Goal: Task Accomplishment & Management: Use online tool/utility

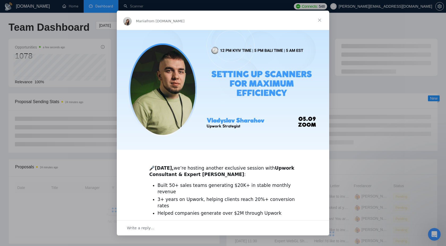
click at [424, 78] on div "Intercom messenger" at bounding box center [223, 123] width 446 height 246
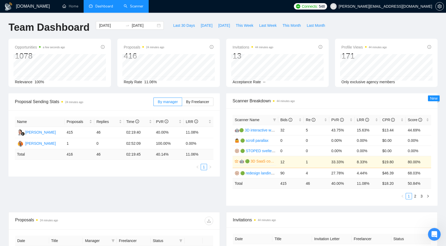
click at [135, 8] on link "Scanner" at bounding box center [134, 6] width 20 height 5
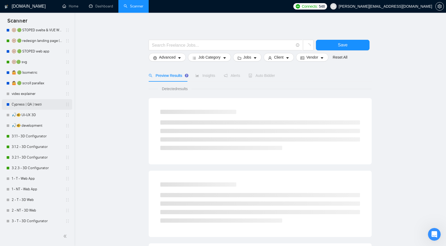
scroll to position [126, 0]
click at [39, 175] on link "1 - T - Web App" at bounding box center [37, 178] width 50 height 11
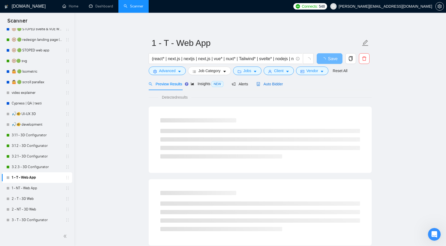
click at [280, 85] on span "Auto Bidder" at bounding box center [269, 84] width 26 height 4
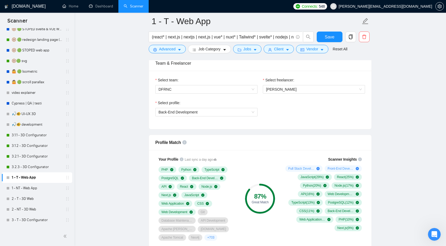
scroll to position [270, 0]
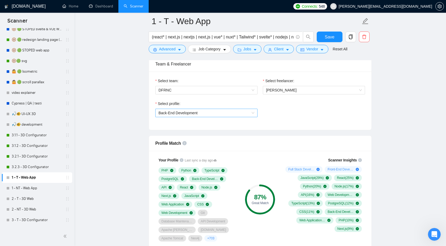
click at [243, 114] on span "Back-End Development" at bounding box center [206, 113] width 96 height 8
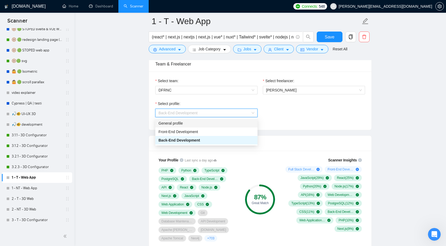
click at [225, 124] on div "General profile" at bounding box center [206, 124] width 96 height 6
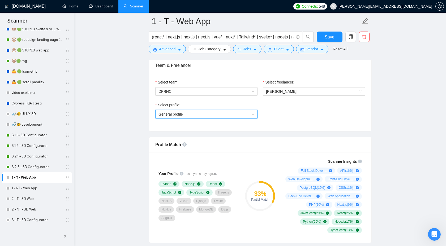
scroll to position [178, 0]
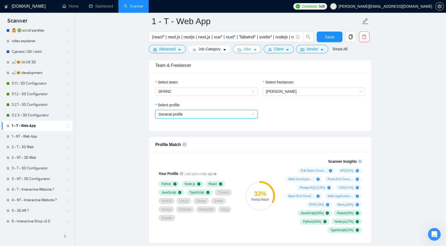
click at [250, 51] on span "Jobs" at bounding box center [247, 49] width 8 height 6
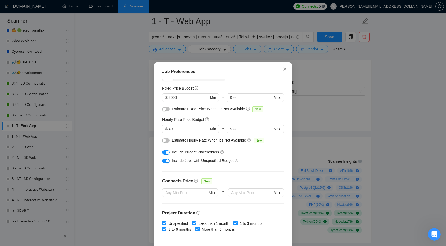
scroll to position [34, 0]
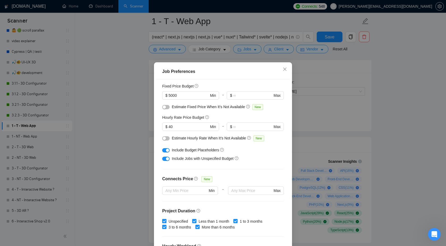
click at [166, 159] on div "button" at bounding box center [167, 158] width 3 height 3
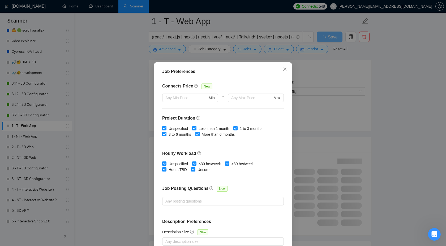
scroll to position [29, 0]
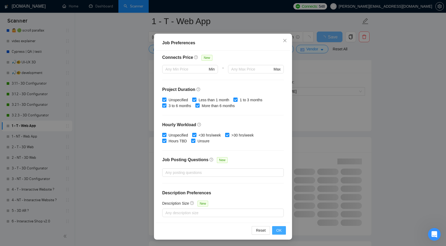
click at [274, 230] on button "OK" at bounding box center [279, 230] width 14 height 8
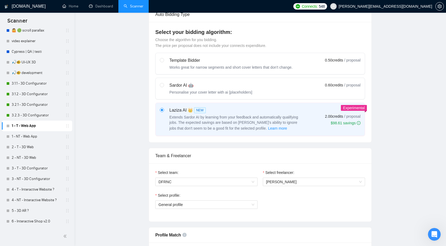
scroll to position [0, 0]
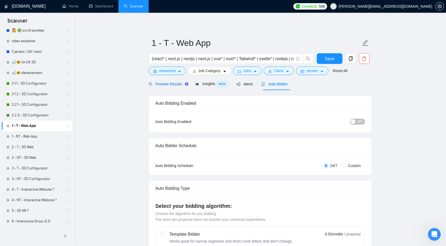
click at [176, 86] on span "Preview Results" at bounding box center [168, 84] width 38 height 4
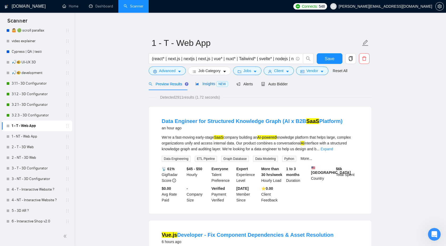
click at [203, 82] on span "Insights NEW" at bounding box center [211, 84] width 32 height 4
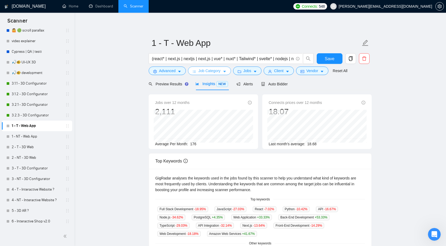
click at [215, 72] on span "Job Category" at bounding box center [209, 71] width 22 height 6
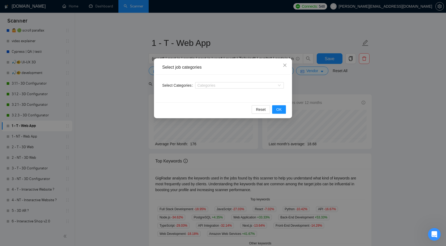
click at [311, 79] on div "Select job categories Select Categories Categories Reset OK" at bounding box center [223, 123] width 446 height 246
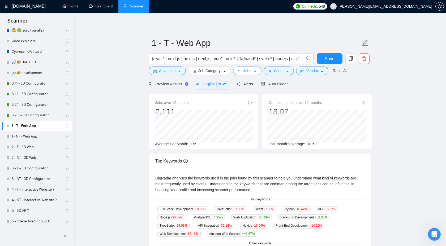
click at [252, 75] on button "Jobs" at bounding box center [247, 71] width 29 height 8
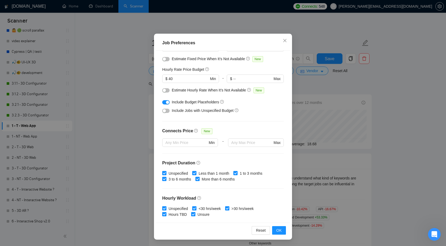
scroll to position [53, 0]
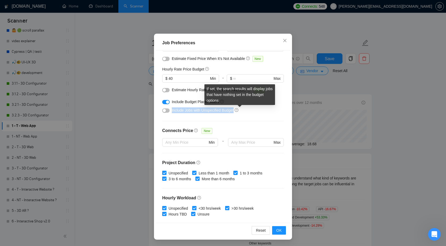
drag, startPoint x: 172, startPoint y: 111, endPoint x: 237, endPoint y: 111, distance: 65.6
click at [238, 111] on div "Include Jobs with Unspecified Budget" at bounding box center [225, 111] width 106 height 6
copy span "Include Jobs with Unspecified Budget"
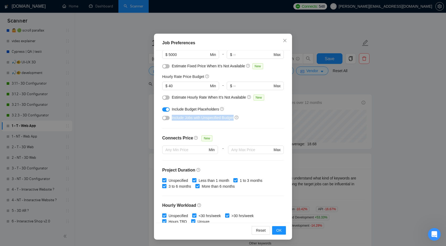
scroll to position [0, 0]
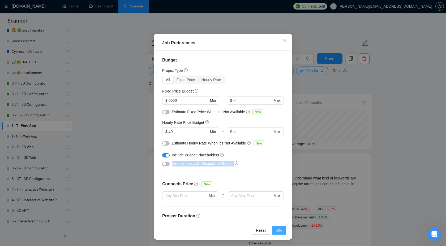
click at [274, 234] on button "OK" at bounding box center [279, 230] width 14 height 8
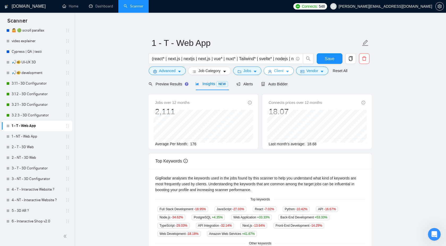
click at [271, 71] on icon "user" at bounding box center [270, 72] width 4 height 4
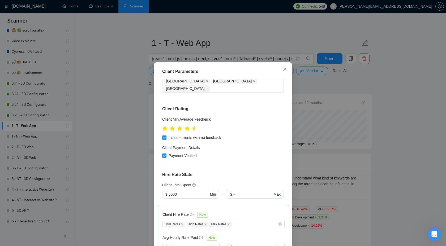
scroll to position [58, 0]
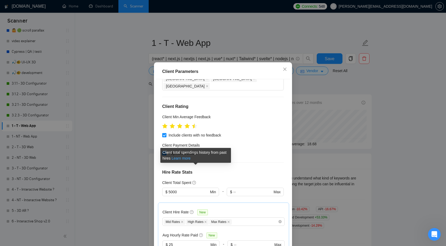
click at [191, 159] on link "Learn more" at bounding box center [180, 158] width 19 height 4
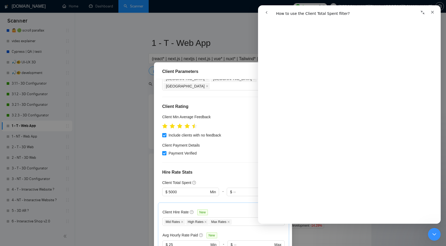
scroll to position [325, 0]
click at [431, 12] on icon "Close" at bounding box center [432, 12] width 4 height 4
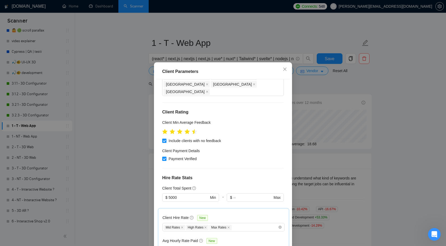
scroll to position [67, 0]
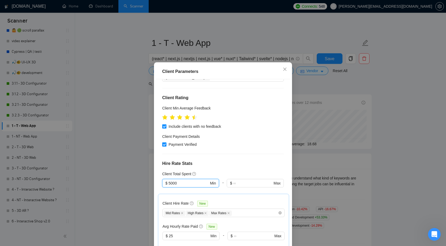
drag, startPoint x: 183, startPoint y: 170, endPoint x: 160, endPoint y: 170, distance: 23.4
click at [160, 170] on div "Client Location Include Client Countries Select Exclude Client Countries [GEOGR…" at bounding box center [223, 165] width 134 height 173
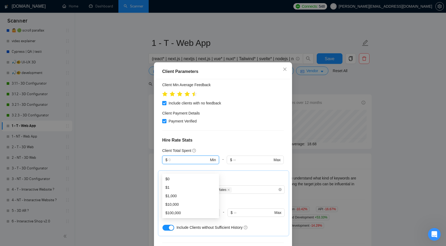
click at [242, 148] on div "Client Total Spent" at bounding box center [223, 151] width 122 height 6
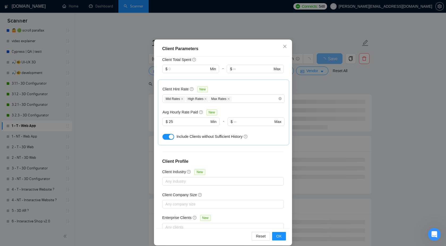
scroll to position [29, 0]
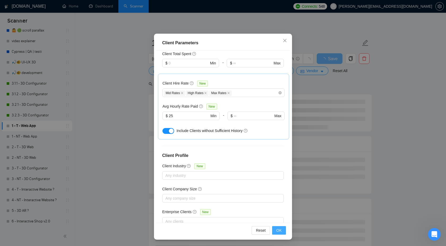
click at [279, 229] on span "OK" at bounding box center [278, 231] width 5 height 6
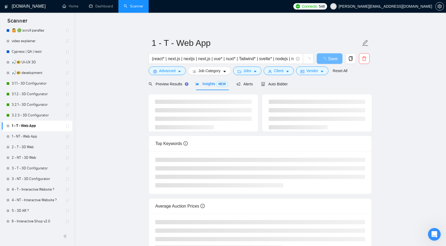
scroll to position [0, 0]
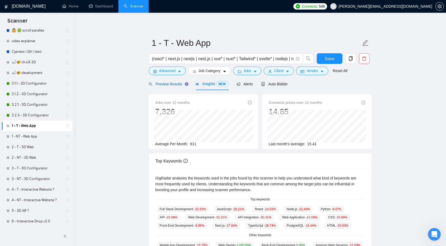
click at [170, 85] on span "Preview Results" at bounding box center [168, 84] width 38 height 4
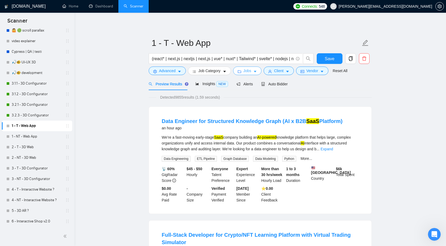
click at [240, 73] on icon "folder" at bounding box center [240, 72] width 4 height 4
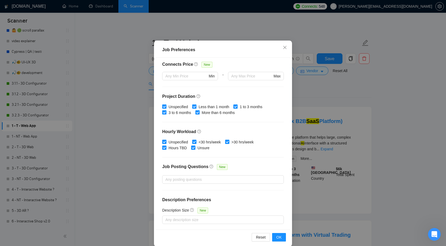
scroll to position [29, 0]
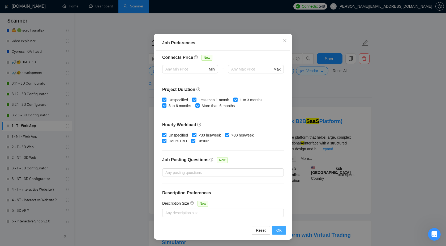
click at [279, 235] on button "OK" at bounding box center [279, 230] width 14 height 8
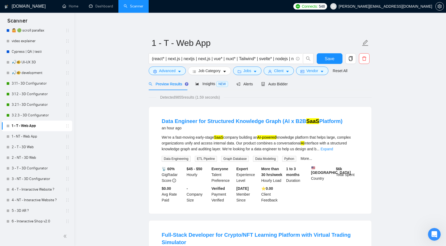
scroll to position [0, 0]
click at [276, 73] on span "Client" at bounding box center [279, 71] width 10 height 6
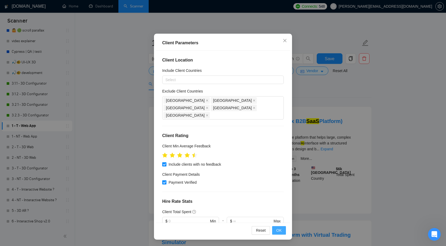
click at [281, 228] on span "OK" at bounding box center [278, 231] width 5 height 6
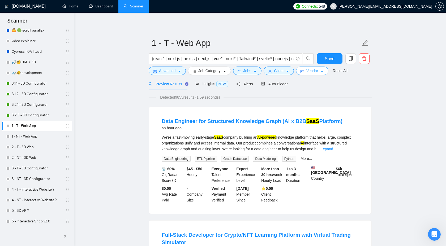
click at [308, 74] on span "Vendor" at bounding box center [312, 71] width 12 height 6
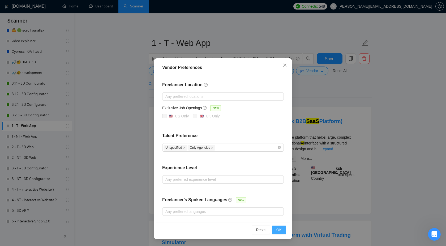
click at [278, 229] on span "OK" at bounding box center [278, 230] width 5 height 6
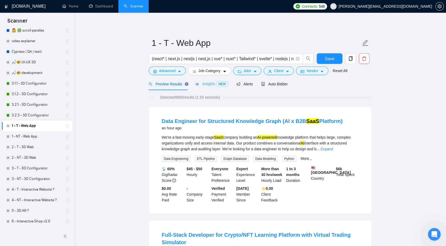
click at [215, 88] on div "Insights NEW" at bounding box center [211, 84] width 32 height 12
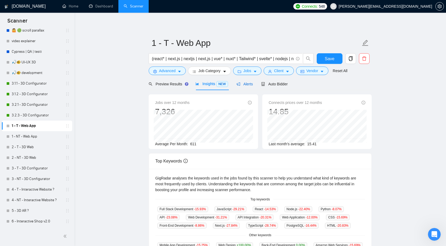
click at [242, 85] on span "Alerts" at bounding box center [245, 84] width 16 height 4
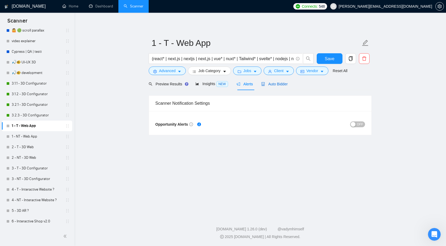
click at [273, 85] on span "Auto Bidder" at bounding box center [274, 84] width 26 height 4
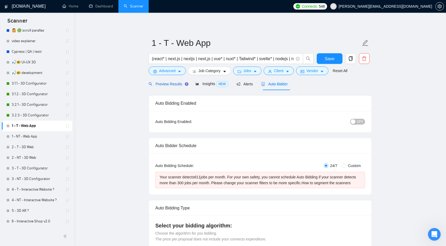
click at [168, 84] on span "Preview Results" at bounding box center [168, 84] width 38 height 4
click at [167, 89] on div "Preview Results" at bounding box center [168, 84] width 38 height 12
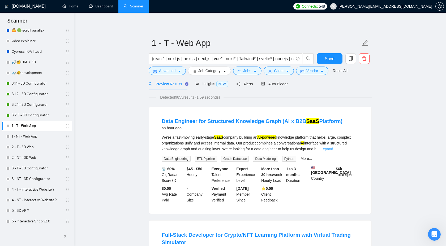
click at [333, 150] on link "Expand" at bounding box center [326, 149] width 12 height 4
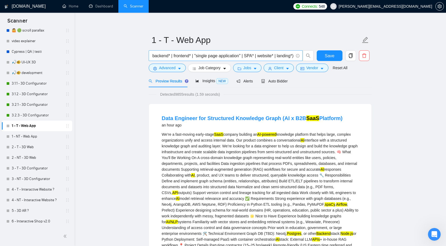
scroll to position [0, 667]
click at [327, 54] on span "Save" at bounding box center [330, 56] width 10 height 7
click at [36, 135] on link "1 - NT - Web App" at bounding box center [37, 136] width 50 height 11
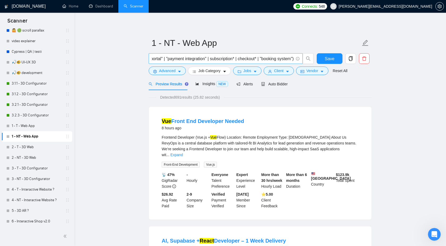
scroll to position [0, 427]
click at [286, 70] on button "Client" at bounding box center [279, 71] width 30 height 8
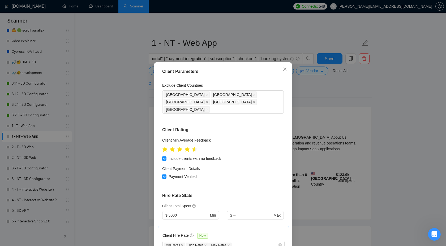
scroll to position [41, 0]
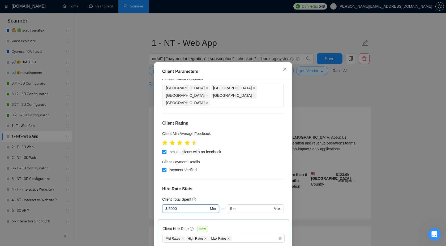
drag, startPoint x: 187, startPoint y: 194, endPoint x: 157, endPoint y: 194, distance: 30.0
click at [157, 194] on div "Client Location Include Client Countries Select Exclude Client Countries [GEOGR…" at bounding box center [223, 165] width 134 height 173
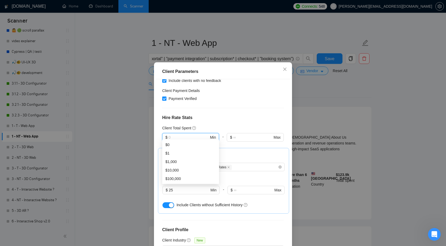
scroll to position [131, 0]
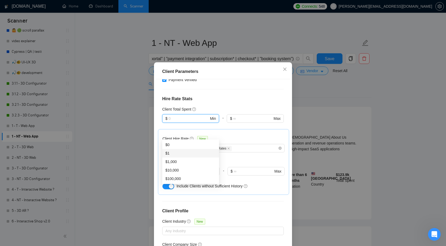
click at [263, 208] on h4 "Client Profile" at bounding box center [223, 211] width 122 height 6
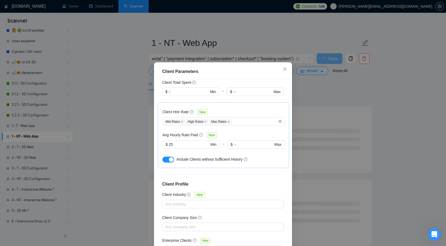
scroll to position [29, 0]
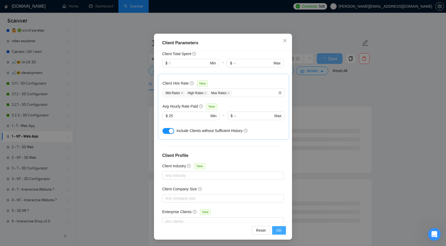
click at [279, 233] on span "OK" at bounding box center [278, 231] width 5 height 6
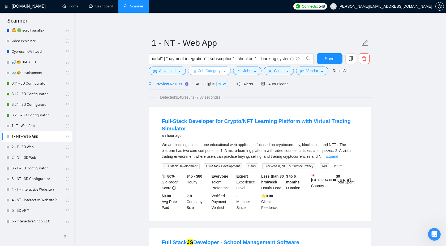
click at [210, 74] on button "Job Category" at bounding box center [209, 71] width 43 height 8
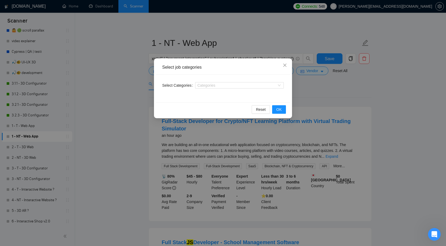
click at [327, 103] on div "Select job categories Select Categories Categories Reset OK" at bounding box center [223, 123] width 446 height 246
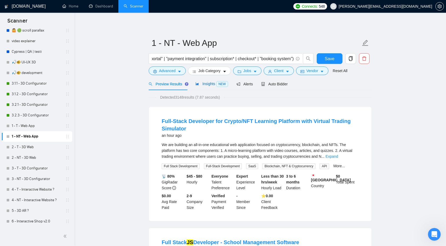
click at [203, 85] on span "Insights NEW" at bounding box center [211, 84] width 32 height 4
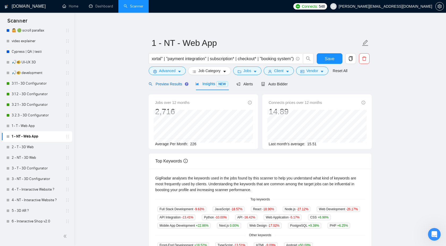
click at [167, 85] on span "Preview Results" at bounding box center [168, 84] width 38 height 4
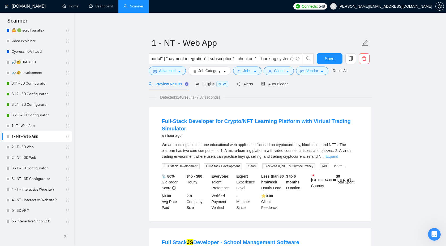
click at [338, 157] on link "Expand" at bounding box center [331, 156] width 12 height 4
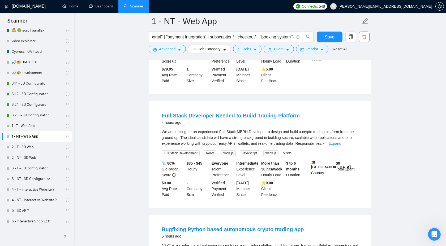
scroll to position [473, 0]
click at [341, 145] on link "Expand" at bounding box center [335, 143] width 12 height 4
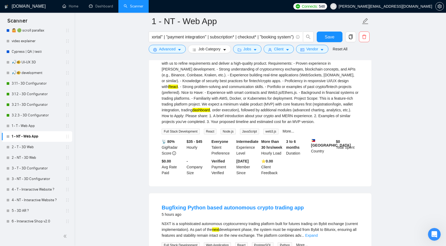
scroll to position [651, 0]
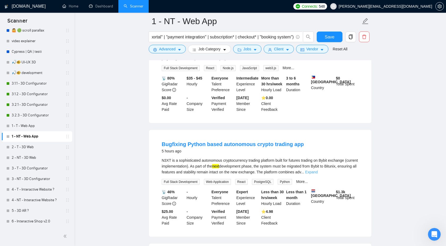
click at [317, 174] on link "Expand" at bounding box center [311, 172] width 12 height 4
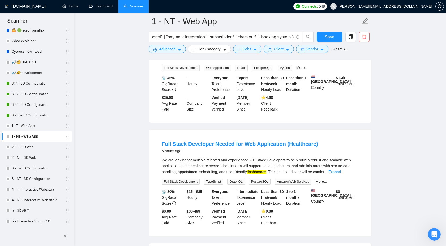
scroll to position [1115, 0]
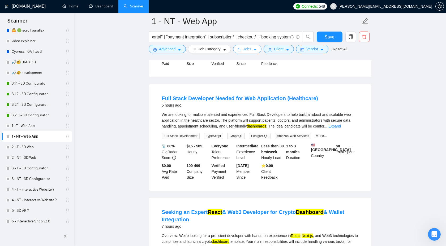
click at [249, 50] on span "Jobs" at bounding box center [247, 49] width 8 height 6
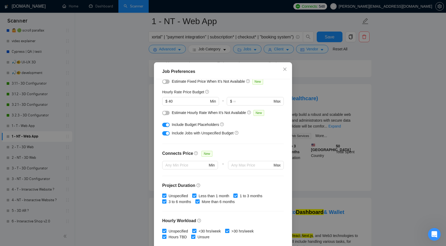
scroll to position [0, 0]
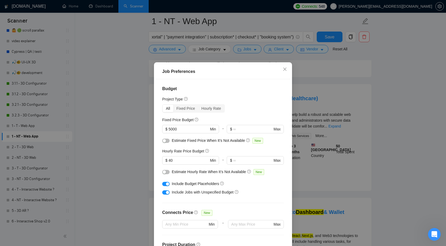
click at [165, 192] on button "button" at bounding box center [165, 193] width 7 height 4
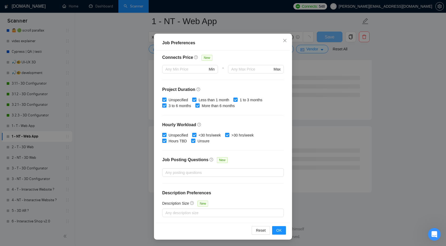
scroll to position [639, 0]
click at [278, 232] on span "OK" at bounding box center [278, 231] width 5 height 6
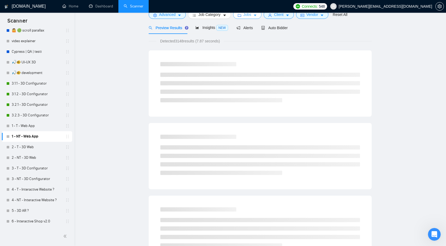
scroll to position [0, 0]
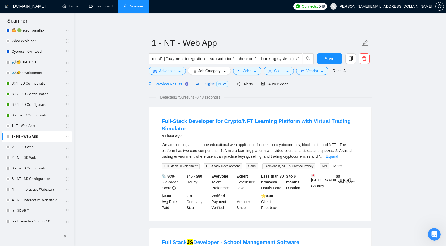
click at [206, 86] on span "Insights NEW" at bounding box center [211, 84] width 32 height 4
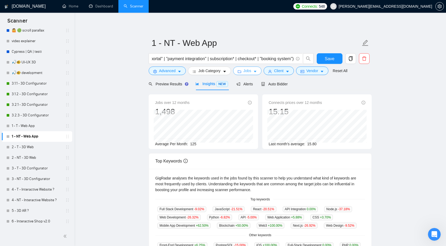
click at [244, 72] on button "Jobs" at bounding box center [247, 71] width 29 height 8
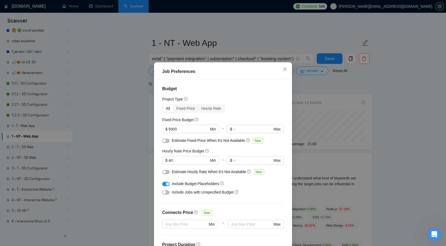
click at [166, 184] on div "button" at bounding box center [167, 184] width 3 height 3
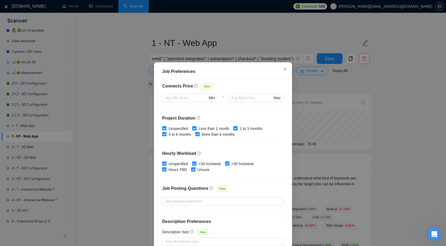
scroll to position [29, 0]
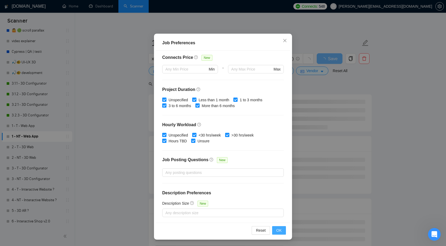
click at [282, 232] on button "OK" at bounding box center [279, 230] width 14 height 8
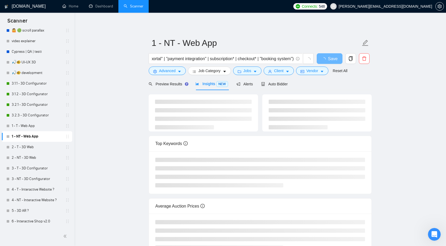
scroll to position [0, 0]
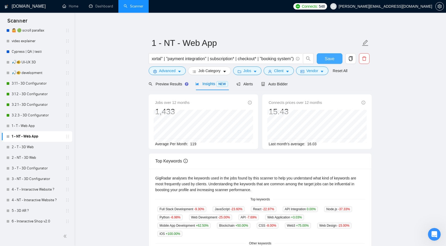
click at [328, 61] on span "Save" at bounding box center [330, 58] width 10 height 7
click at [250, 71] on span "Jobs" at bounding box center [247, 71] width 8 height 6
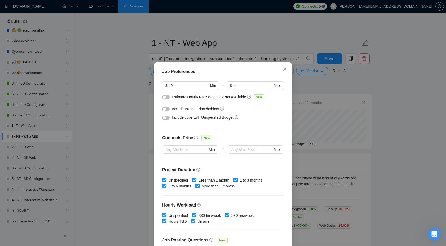
scroll to position [127, 0]
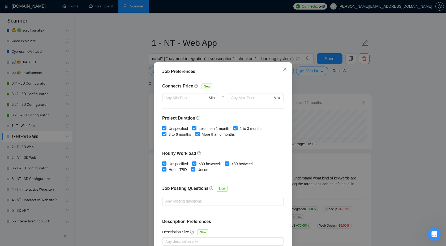
click at [394, 112] on div "Job Preferences Budget Project Type All Fixed Price Hourly Rate Fixed Price Bud…" at bounding box center [223, 123] width 446 height 246
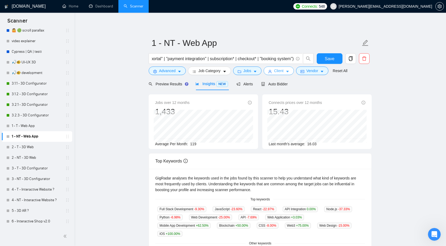
click at [278, 70] on span "Client" at bounding box center [279, 71] width 10 height 6
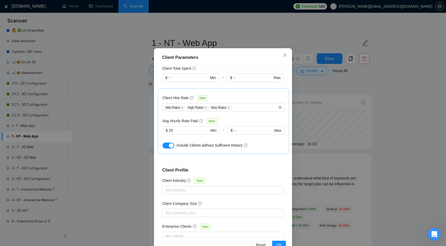
scroll to position [29, 0]
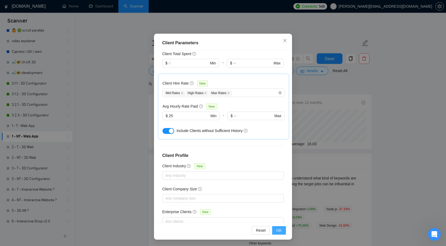
click at [278, 227] on button "OK" at bounding box center [279, 230] width 14 height 8
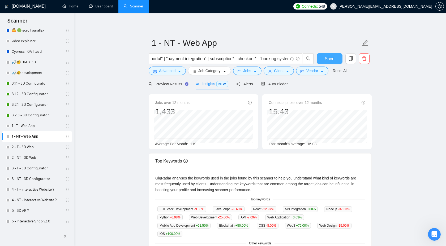
click at [328, 54] on button "Save" at bounding box center [330, 58] width 26 height 11
click at [32, 128] on link "1 - T - Web App" at bounding box center [37, 126] width 50 height 11
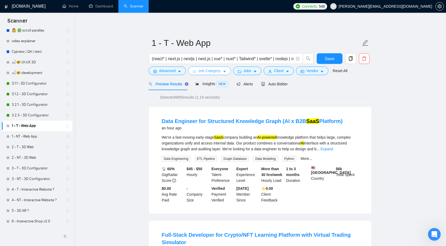
click at [202, 72] on span "Job Category" at bounding box center [209, 71] width 22 height 6
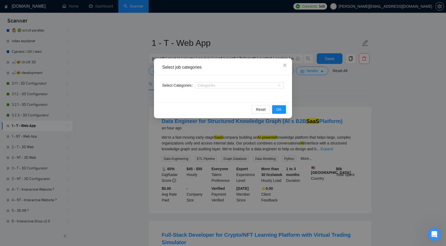
click at [289, 78] on div "Select Categories Categories" at bounding box center [223, 89] width 134 height 28
click at [312, 83] on div "Select job categories Select Categories Categories Reset OK" at bounding box center [223, 123] width 446 height 246
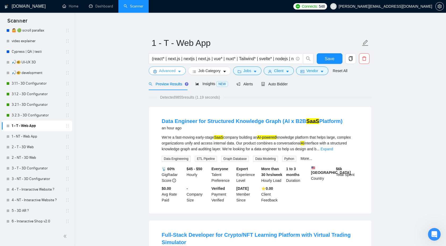
click at [174, 74] on span "Advanced" at bounding box center [167, 71] width 16 height 6
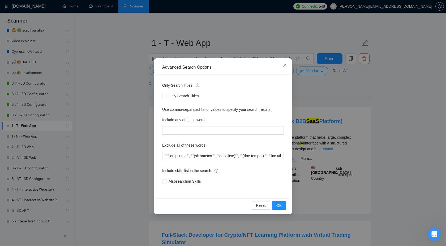
click at [302, 101] on div "Advanced Search Options Only Search Titles: Only Search Titles Use comma-separa…" at bounding box center [223, 123] width 446 height 246
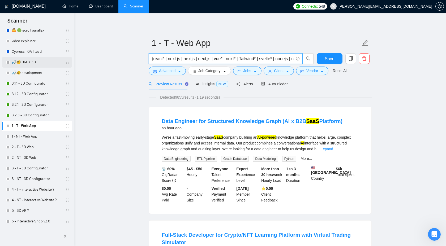
drag, startPoint x: 213, startPoint y: 59, endPoint x: 59, endPoint y: 59, distance: 153.4
click at [40, 134] on link "1 - NT - Web App" at bounding box center [37, 136] width 50 height 11
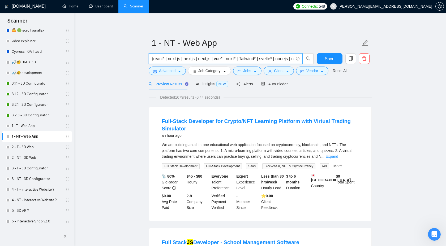
drag, startPoint x: 252, startPoint y: 58, endPoint x: 95, endPoint y: 60, distance: 157.1
paste input "postgre* | postgres* | postgresql*"
type input "(react* | next.js | nextjs | next,js | vue* | nuxt* | Tailwind* | svelte* | nod…"
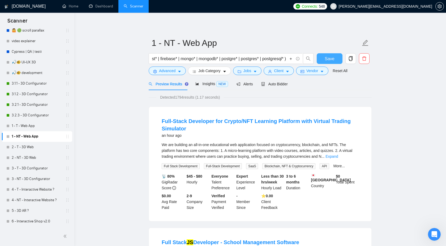
click at [325, 60] on span "Save" at bounding box center [330, 58] width 10 height 7
click at [212, 85] on span "Insights NEW" at bounding box center [211, 84] width 32 height 4
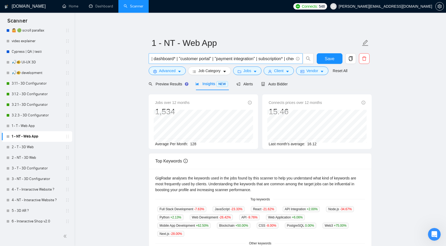
scroll to position [0, 492]
click at [274, 86] on span "Auto Bidder" at bounding box center [274, 84] width 26 height 4
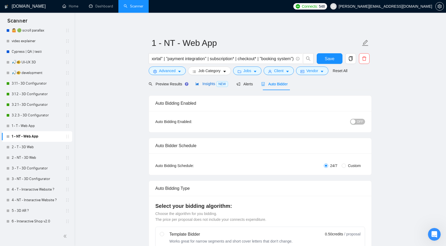
click at [207, 86] on span "Insights NEW" at bounding box center [211, 84] width 32 height 4
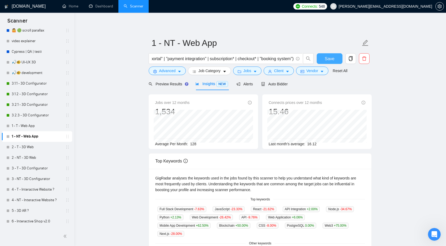
click at [327, 56] on span "Save" at bounding box center [330, 58] width 10 height 7
click at [277, 71] on span "Client" at bounding box center [279, 71] width 10 height 6
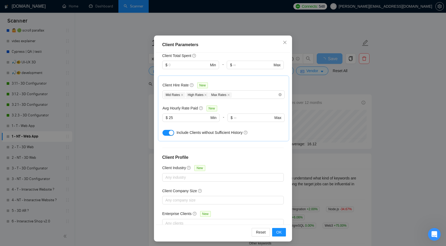
scroll to position [29, 0]
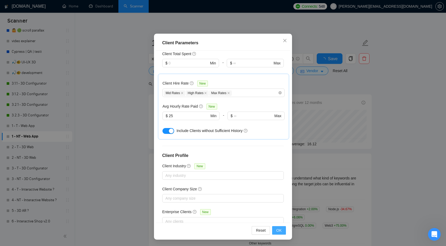
click at [278, 229] on span "OK" at bounding box center [278, 231] width 5 height 6
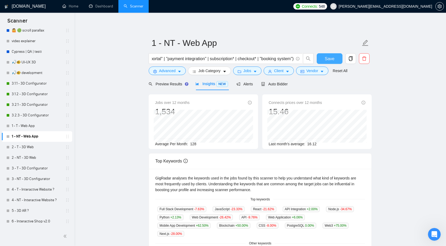
click at [332, 58] on span "Save" at bounding box center [330, 58] width 10 height 7
click at [283, 73] on span "Client" at bounding box center [279, 71] width 10 height 6
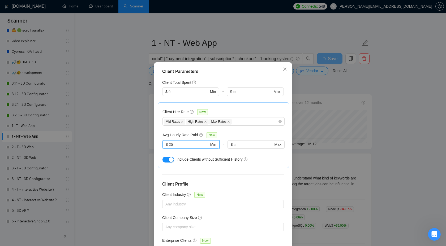
drag, startPoint x: 175, startPoint y: 132, endPoint x: 171, endPoint y: 132, distance: 4.0
click at [171, 142] on input "25" at bounding box center [189, 145] width 40 height 6
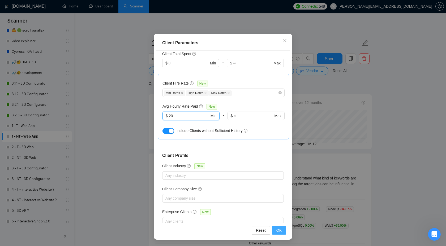
type input "20"
click at [278, 230] on span "OK" at bounding box center [278, 231] width 5 height 6
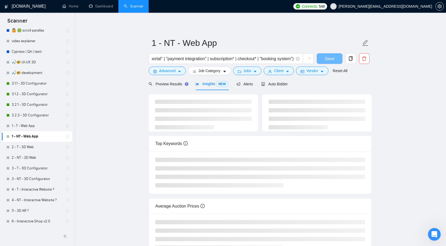
scroll to position [0, 0]
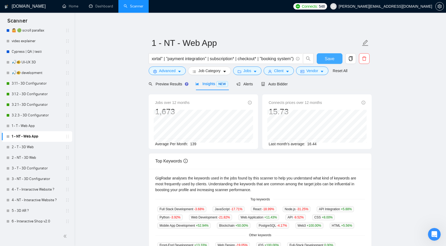
click at [324, 58] on button "Save" at bounding box center [330, 58] width 26 height 11
click at [41, 127] on link "1 - T - Web App" at bounding box center [37, 126] width 50 height 11
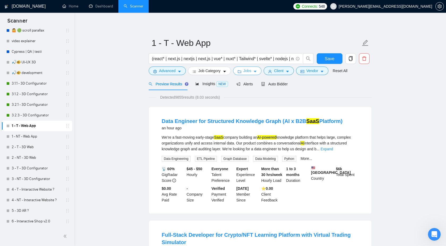
click at [255, 73] on icon "caret-down" at bounding box center [255, 72] width 4 height 4
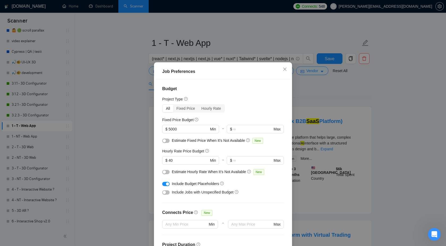
click at [163, 185] on button "button" at bounding box center [165, 184] width 7 height 4
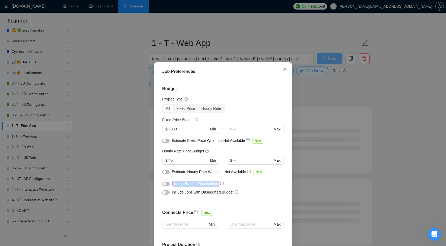
drag, startPoint x: 172, startPoint y: 183, endPoint x: 229, endPoint y: 183, distance: 56.5
click at [229, 183] on div "Include Budget Placeholders" at bounding box center [225, 184] width 106 height 6
copy span "nclude Budget Placeholders"
click at [171, 184] on div "Include Budget Placeholders" at bounding box center [223, 184] width 122 height 8
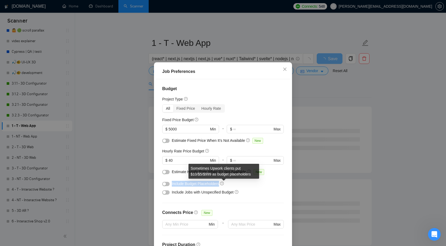
drag, startPoint x: 171, startPoint y: 183, endPoint x: 224, endPoint y: 183, distance: 53.4
click at [224, 183] on div "Include Budget Placeholders" at bounding box center [223, 184] width 122 height 8
copy span "Include Budget Placeholders"
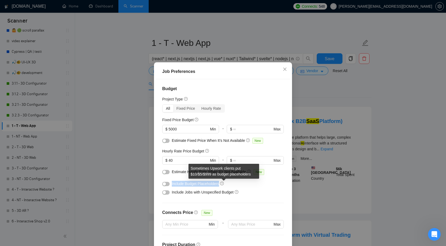
click at [223, 183] on icon "question-circle" at bounding box center [221, 184] width 1 height 2
click at [239, 182] on div "Include Budget Placeholders" at bounding box center [225, 184] width 106 height 6
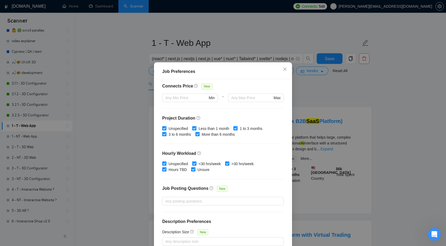
scroll to position [29, 0]
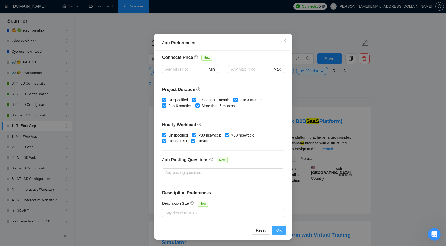
click at [277, 229] on span "OK" at bounding box center [278, 231] width 5 height 6
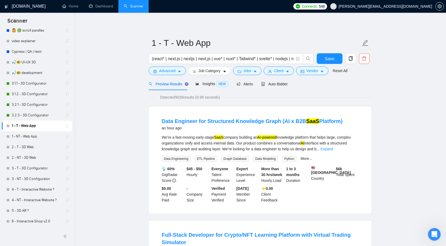
scroll to position [0, 0]
click at [211, 83] on span "Insights NEW" at bounding box center [211, 84] width 32 height 4
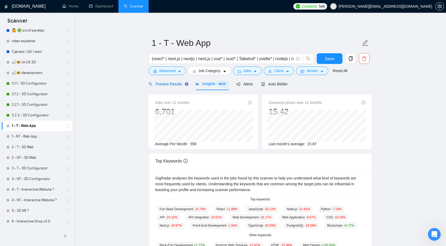
click at [170, 82] on span "Preview Results" at bounding box center [168, 84] width 38 height 4
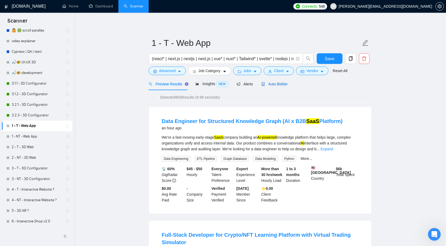
click at [271, 82] on span "Auto Bidder" at bounding box center [274, 84] width 26 height 4
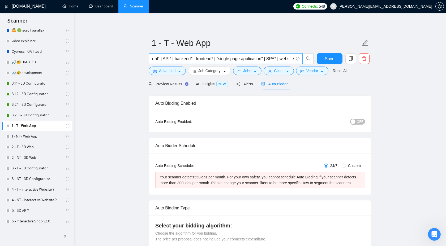
scroll to position [0, 667]
click at [335, 58] on button "Save" at bounding box center [330, 58] width 26 height 11
click at [174, 82] on span "Preview Results" at bounding box center [168, 84] width 38 height 4
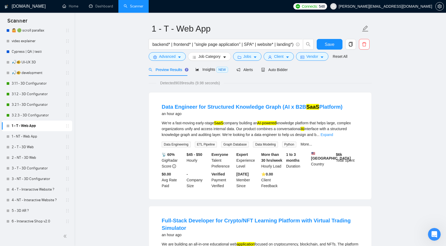
scroll to position [14, 0]
click at [333, 135] on link "Expand" at bounding box center [326, 135] width 12 height 4
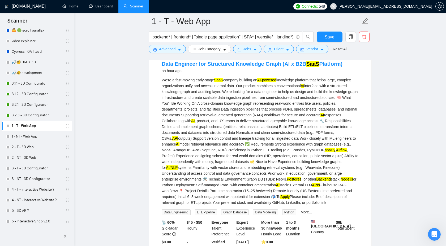
scroll to position [67, 0]
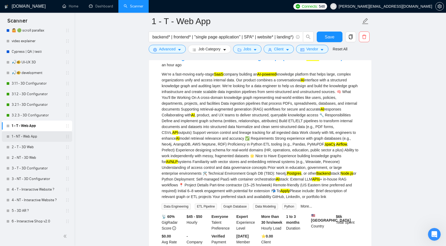
click at [37, 136] on link "1 - NT - Web App" at bounding box center [37, 136] width 50 height 11
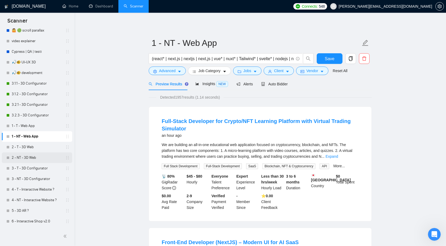
click at [37, 153] on link "2 - NT - 3D Web" at bounding box center [37, 158] width 50 height 11
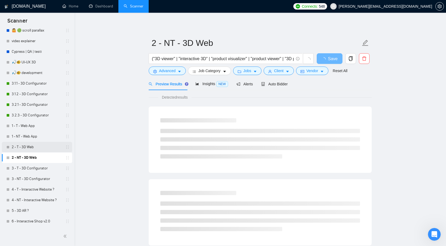
click at [41, 145] on link "2 - T - 3D Web" at bounding box center [37, 147] width 50 height 11
